Goal: Transaction & Acquisition: Purchase product/service

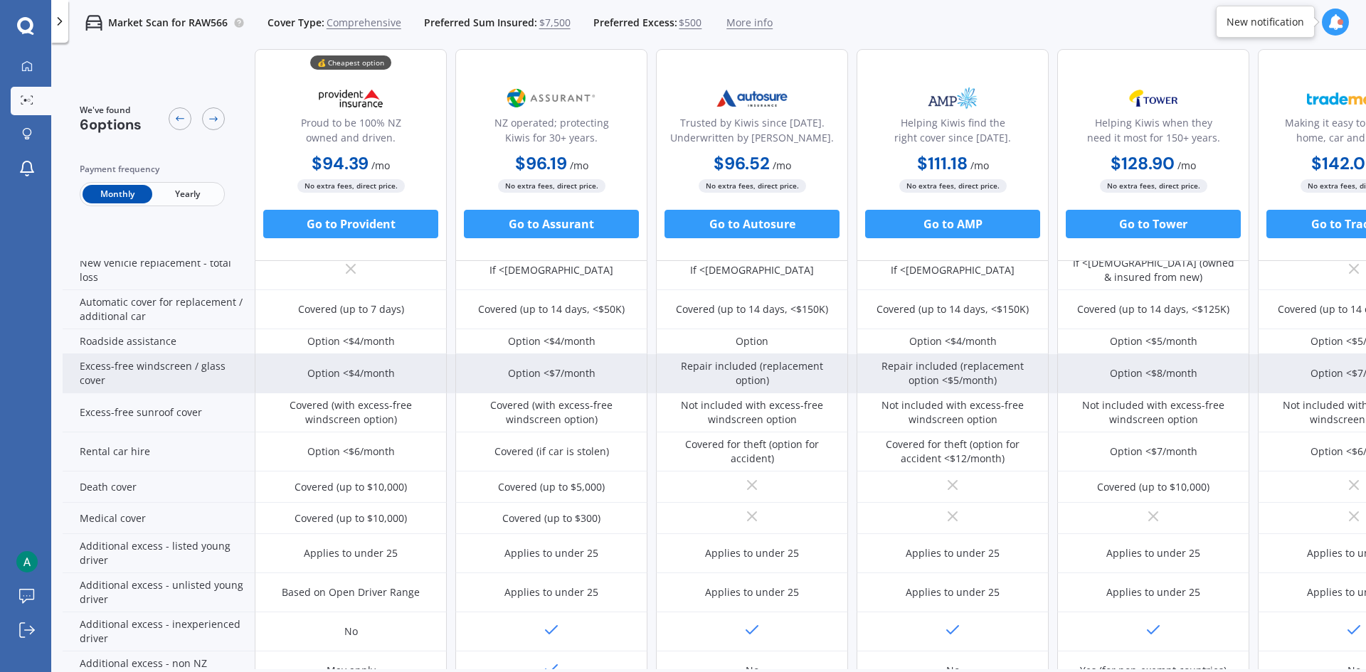
scroll to position [445, 91]
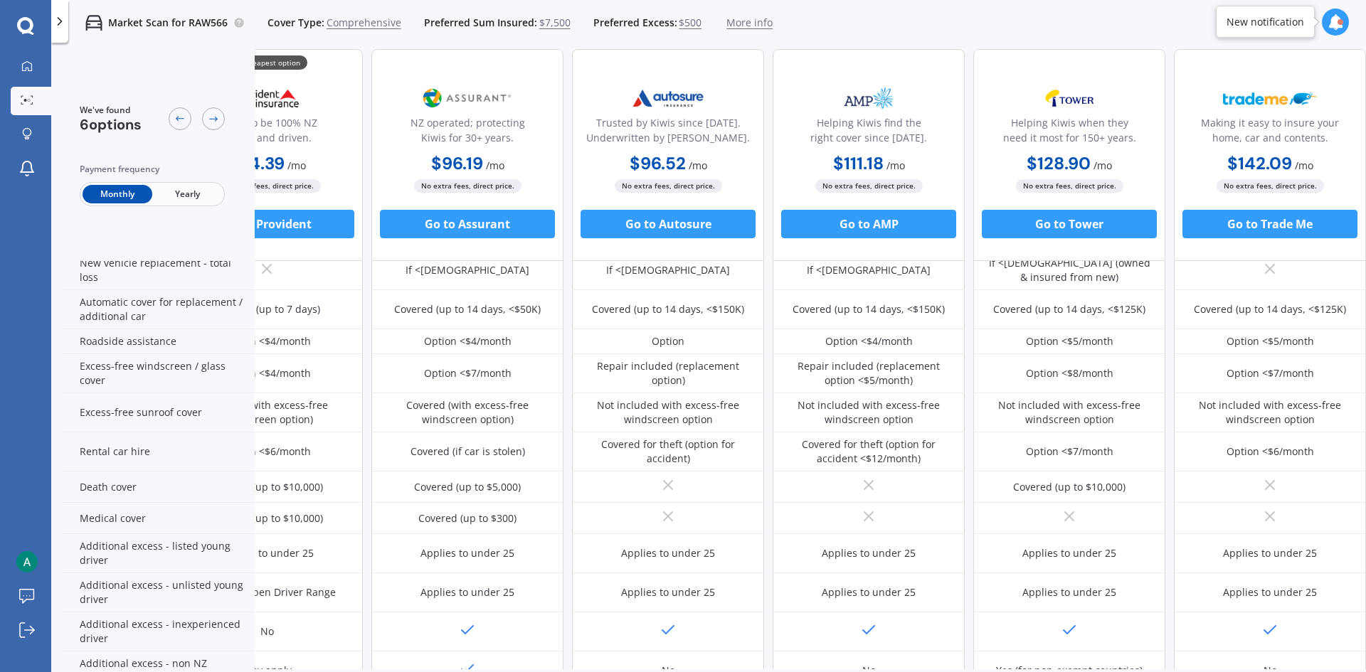
click at [975, 16] on div "Market Scan for RAW566 Cover Type: Comprehensive Preferred Sum Insured: $7,500 …" at bounding box center [708, 23] width 1315 height 46
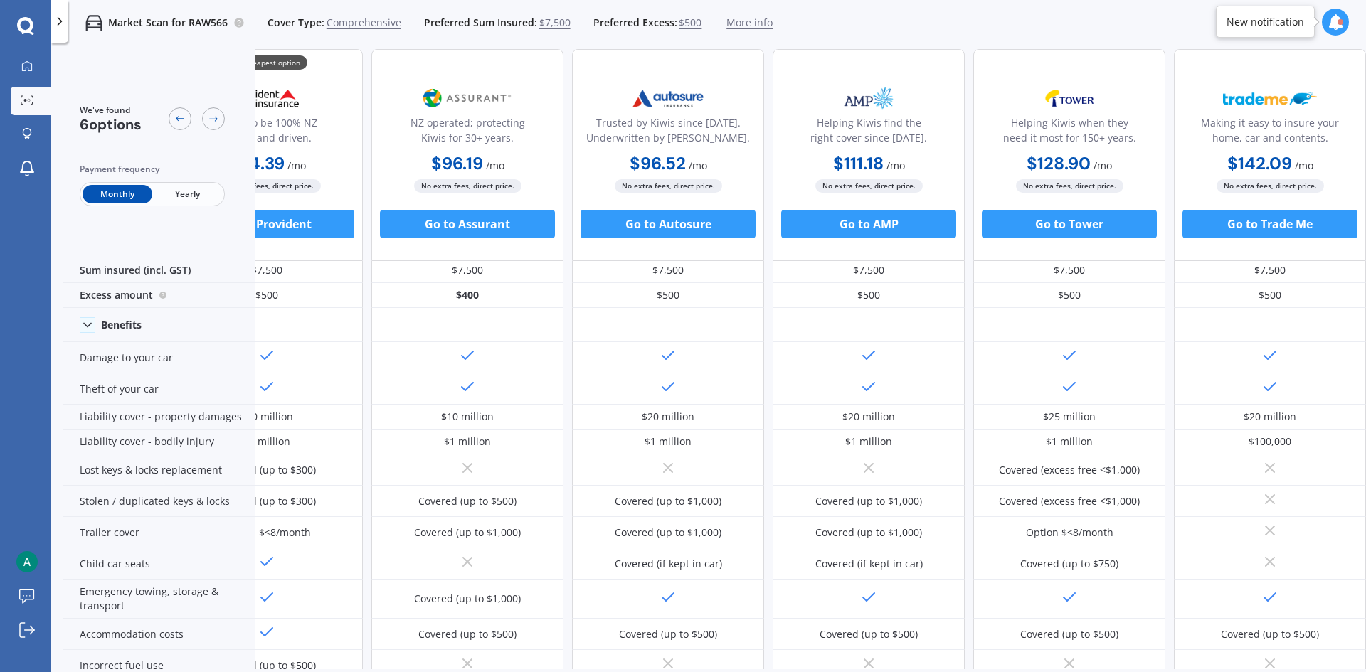
scroll to position [0, 91]
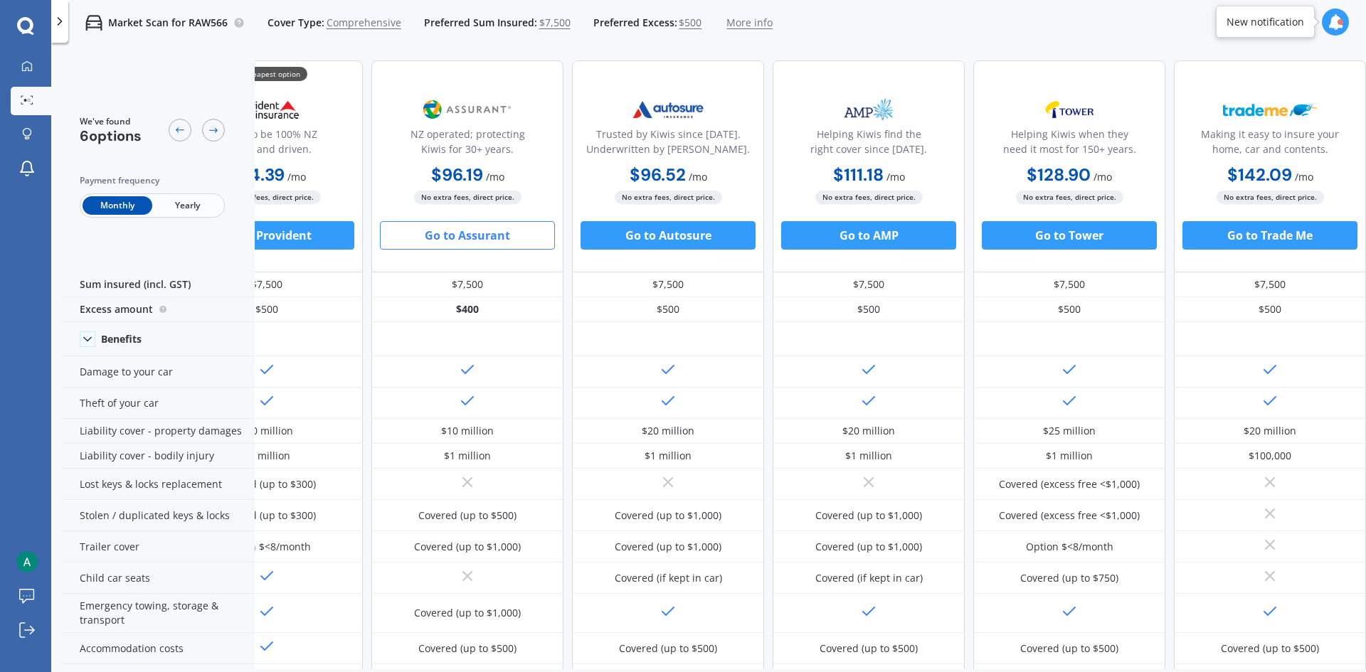
click at [532, 241] on button "Go to Assurant" at bounding box center [467, 235] width 175 height 28
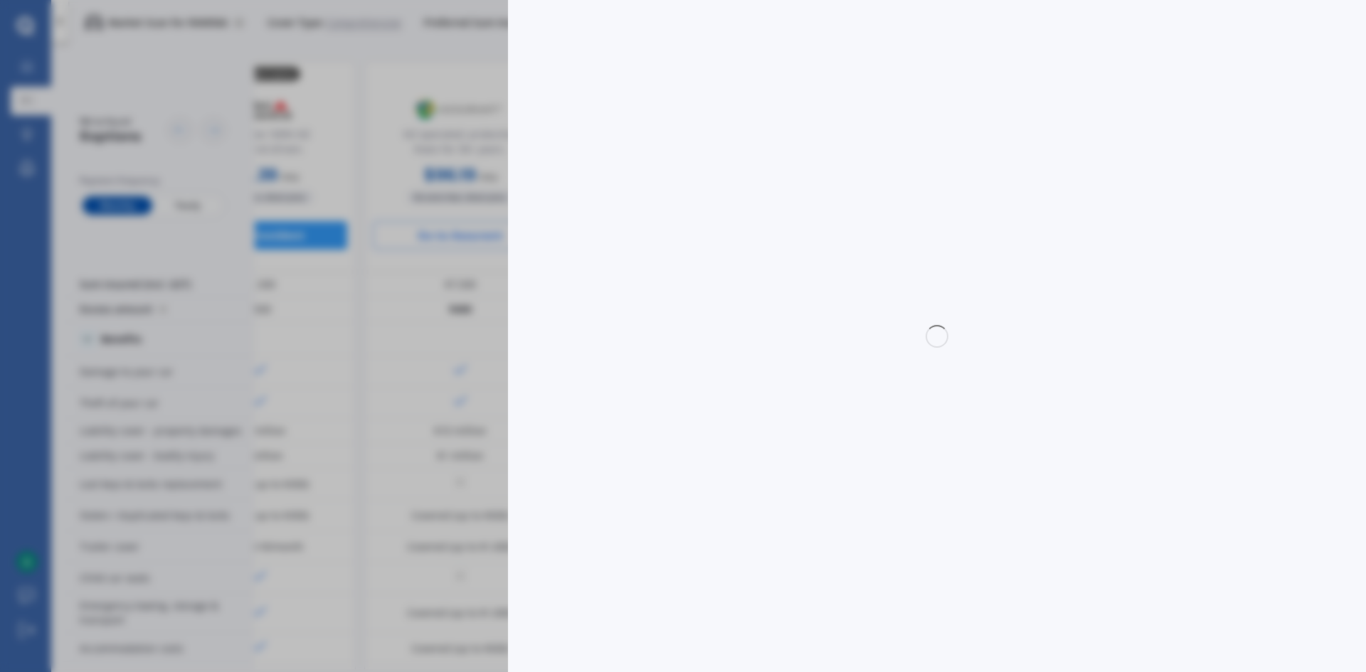
select select "Monthly"
select select "full"
select select "0"
select select "[GEOGRAPHIC_DATA]"
select select "NISSAN"
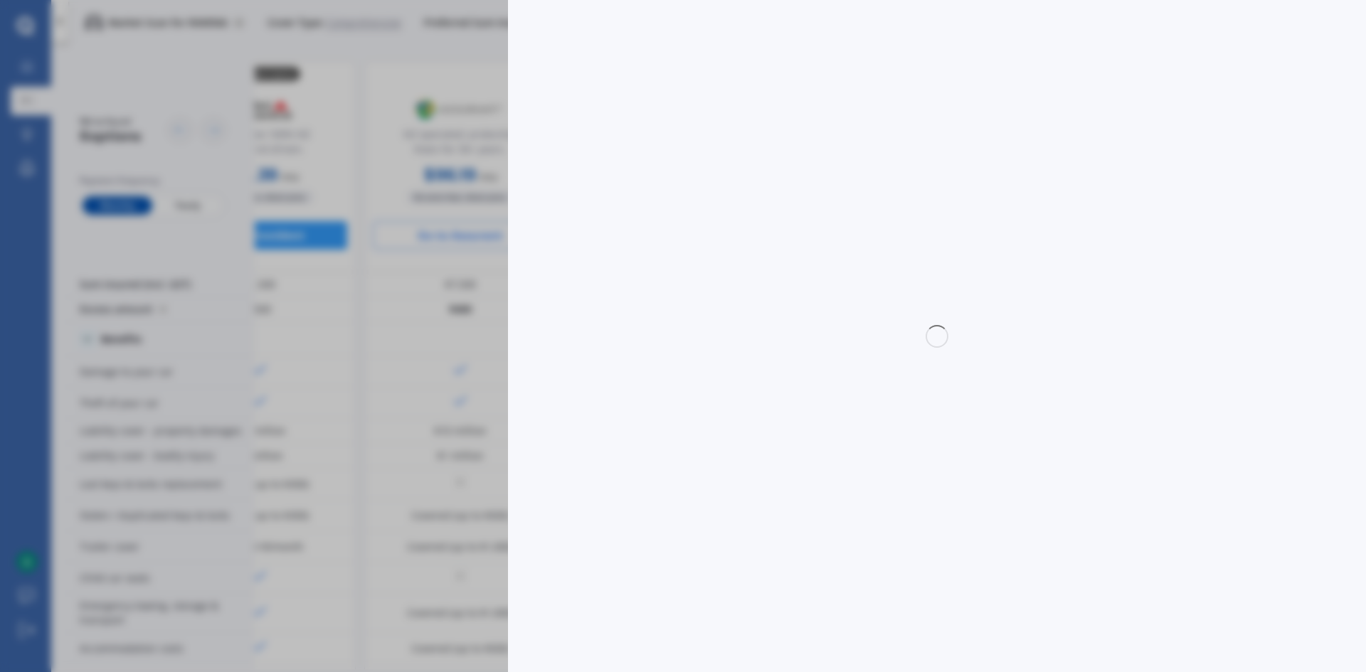
select select "X-TRAIL"
select select "2WD NON-TURBO"
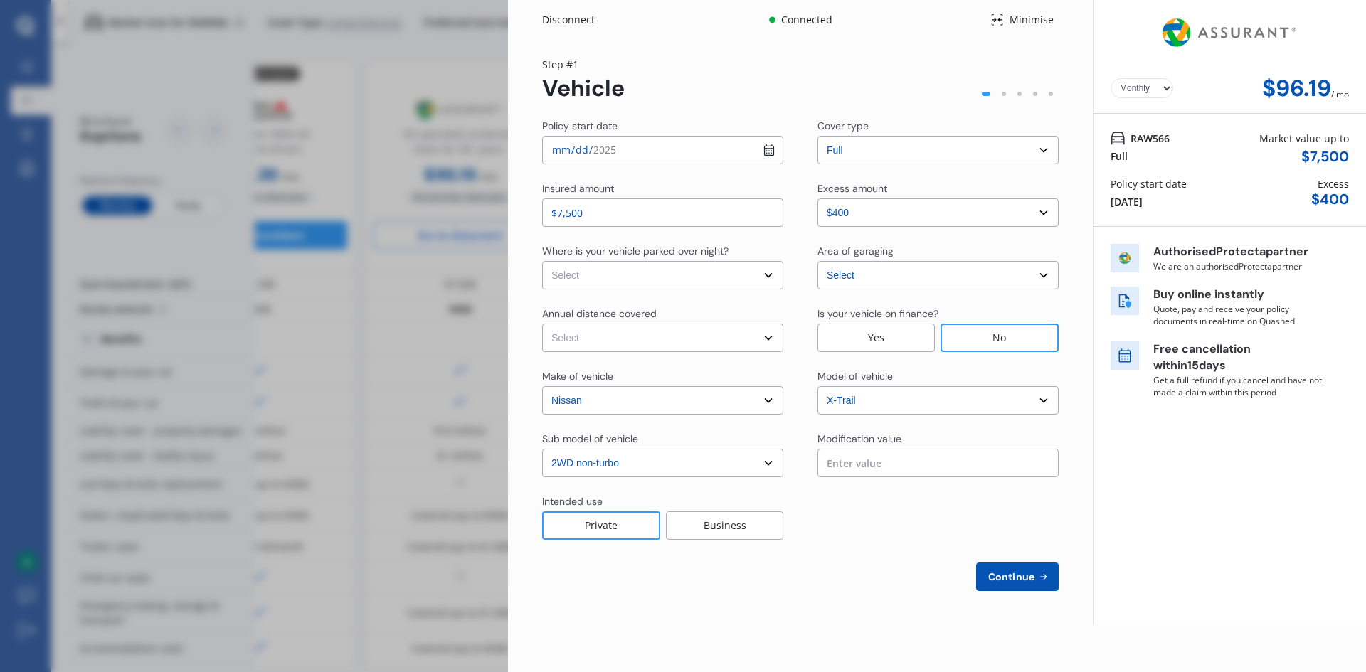
click at [848, 231] on div "Policy start date [DATE] Cover type Select cover type 3rd Party 3rd Party Fire …" at bounding box center [800, 355] width 517 height 473
click at [848, 225] on select "Select excess amount $400 $900 $1,400" at bounding box center [938, 213] width 241 height 28
click at [849, 187] on div "Excess amount" at bounding box center [853, 188] width 70 height 14
click at [744, 278] on select "Select In a garage On own property On street or road" at bounding box center [662, 275] width 241 height 28
click at [542, 261] on select "Select In a garage On own property On street or road" at bounding box center [662, 275] width 241 height 28
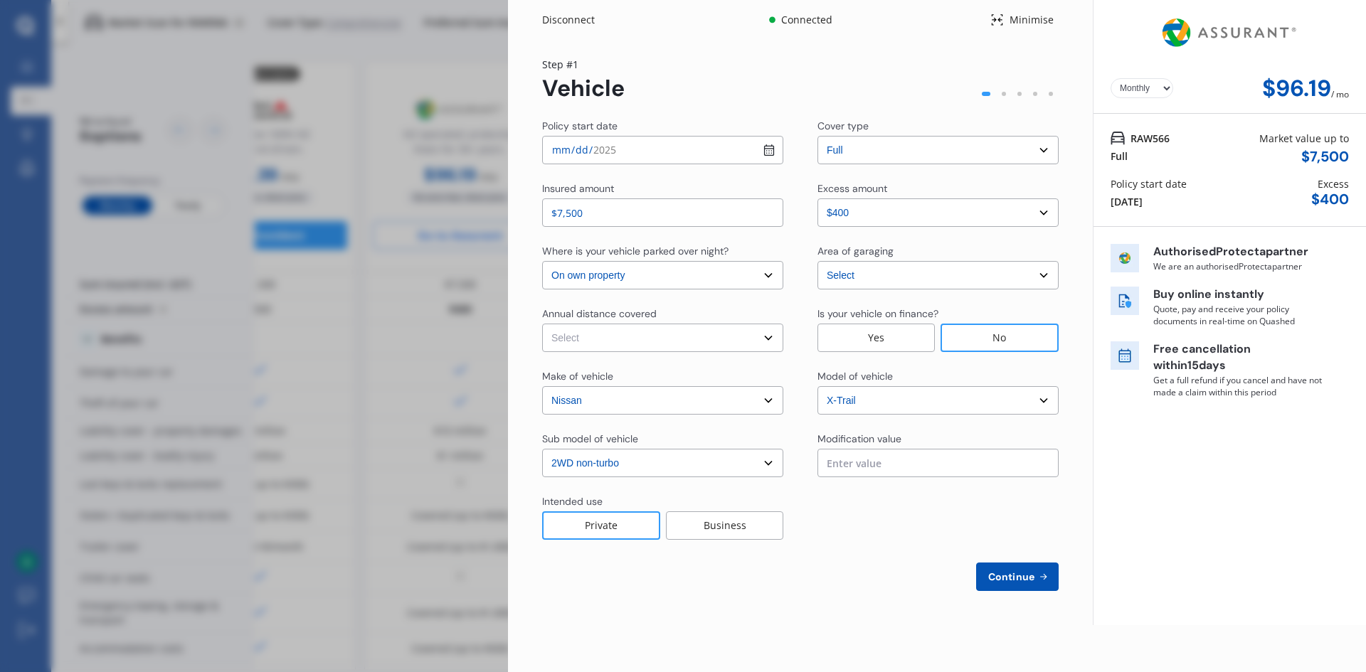
click at [705, 278] on select "Select In a garage On own property On street or road" at bounding box center [662, 275] width 241 height 28
click at [770, 271] on select "Select In a garage On own property On street or road" at bounding box center [662, 275] width 241 height 28
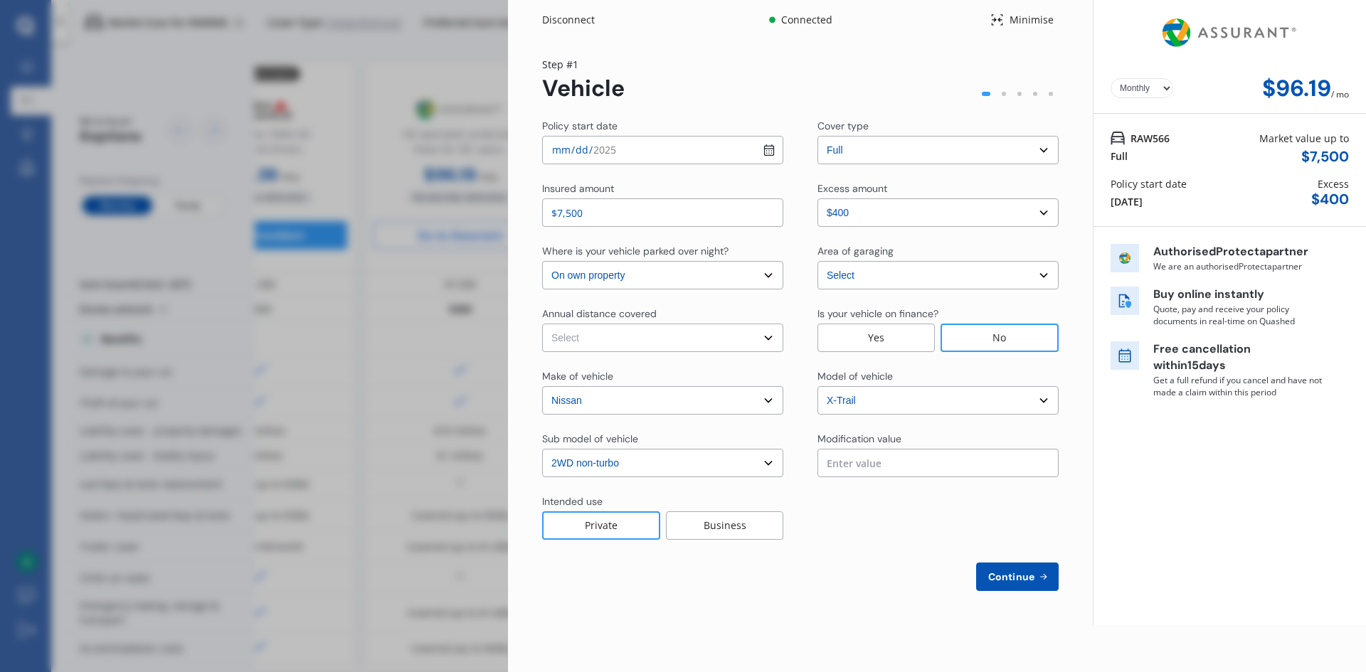
select select "In a garage"
click at [542, 261] on select "Select In a garage On own property On street or road" at bounding box center [662, 275] width 241 height 28
click at [857, 283] on select "Select [GEOGRAPHIC_DATA] [GEOGRAPHIC_DATA] [GEOGRAPHIC_DATA] / [PERSON_NAME] / …" at bounding box center [938, 275] width 241 height 28
click at [719, 340] on select "Select Low (less than 15,000km per year) Average (15,000-30,000km per year) Hig…" at bounding box center [662, 338] width 241 height 28
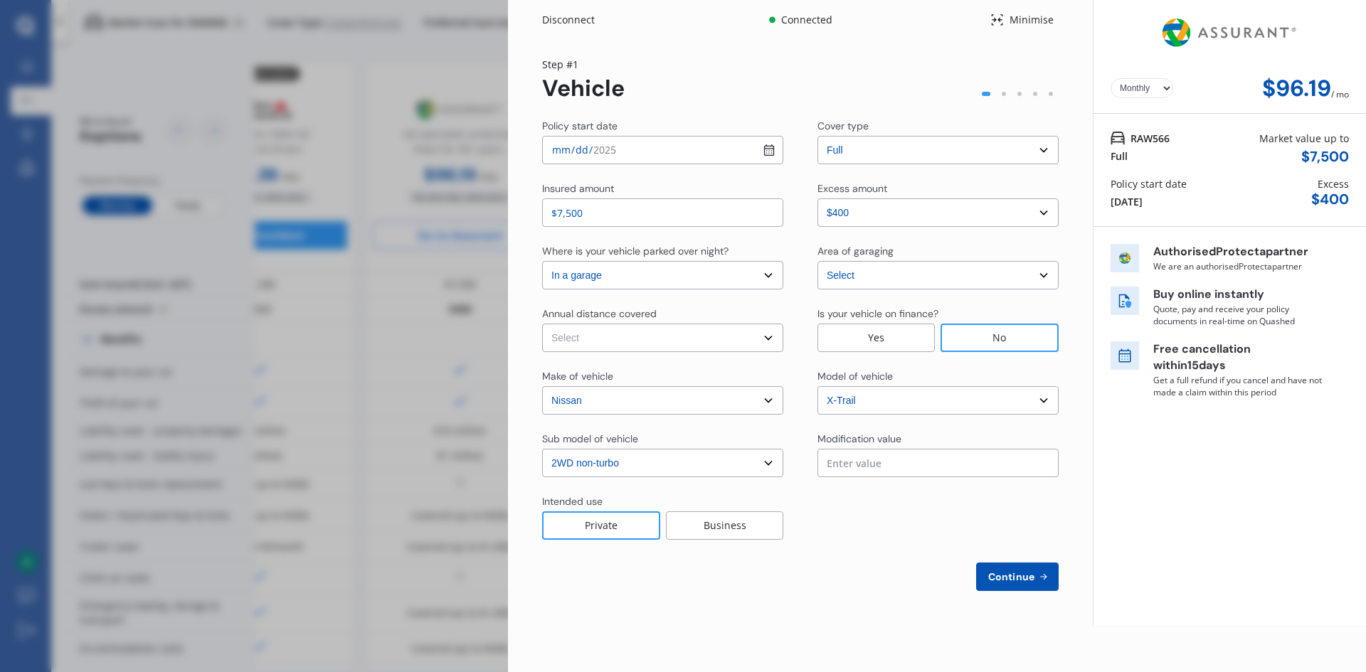
select select "15000"
click at [542, 324] on select "Select Low (less than 15,000km per year) Average (15,000-30,000km per year) Hig…" at bounding box center [662, 338] width 241 height 28
click at [1009, 583] on span "Continue" at bounding box center [1012, 576] width 52 height 11
select select "Mr"
select select "13"
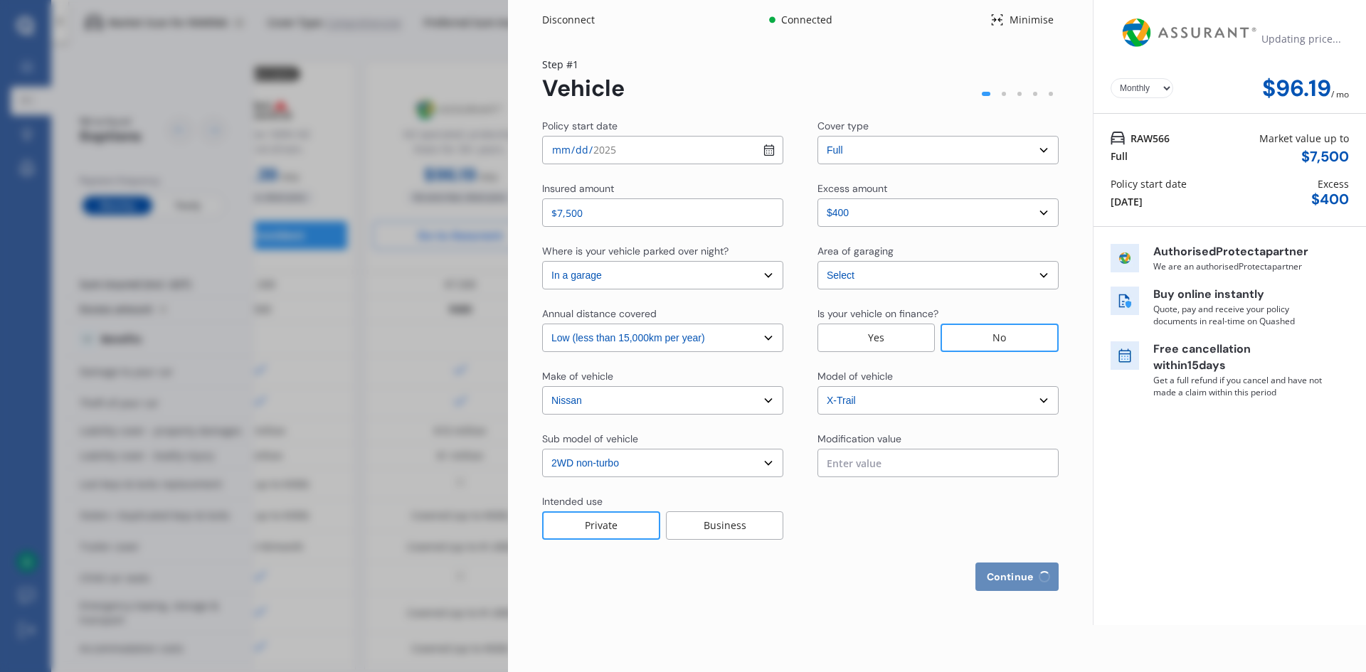
select select "04"
select select "1995"
select select "full"
select select "more than 4 years"
select select "[GEOGRAPHIC_DATA]"
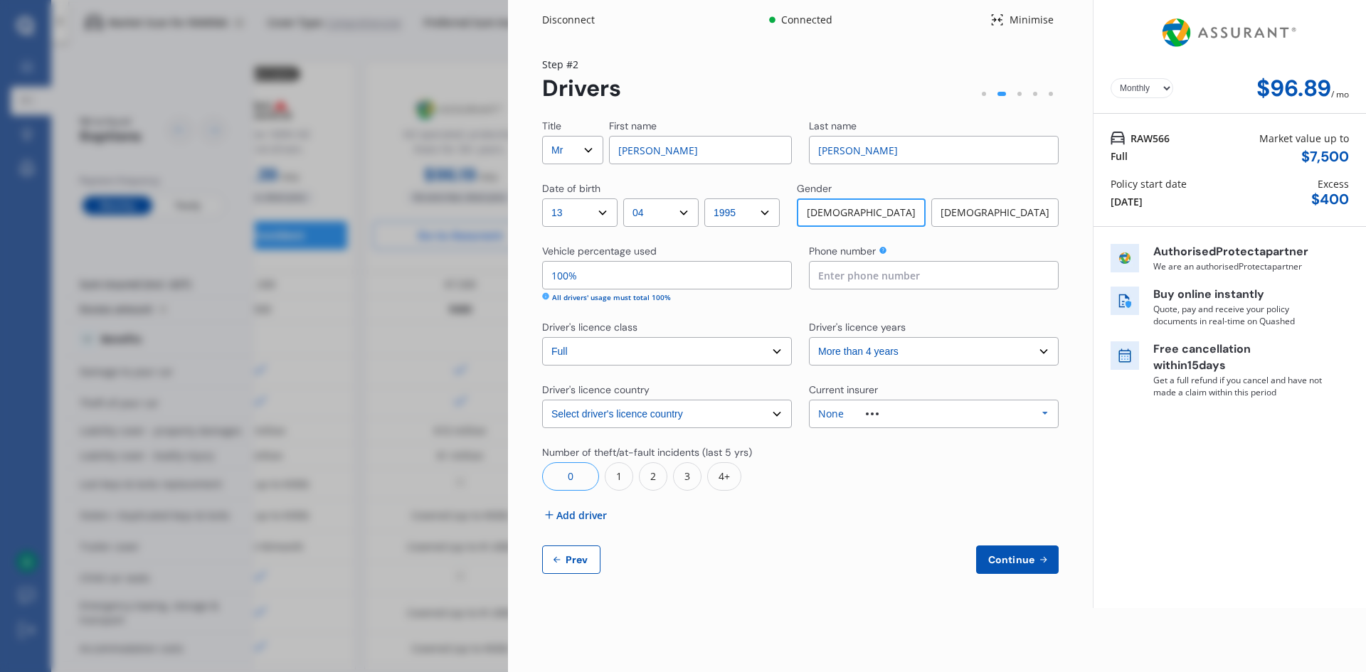
click at [455, 47] on div "Disconnect Connected Minimise Yearly Monthly $96.89 / mo Step # 2 Drivers Title…" at bounding box center [683, 336] width 1366 height 672
click at [492, 112] on div "Disconnect Connected Minimise Yearly Monthly $96.89 / mo Step # 2 Drivers Title…" at bounding box center [683, 336] width 1366 height 672
